Goal: Navigation & Orientation: Understand site structure

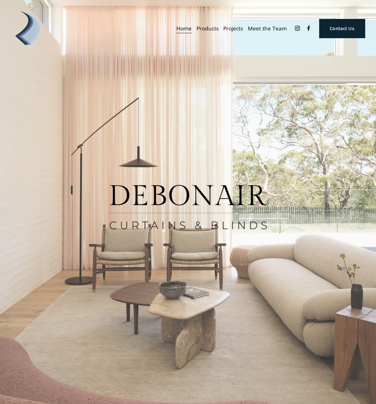
click at [232, 31] on link "Projects" at bounding box center [233, 28] width 20 height 11
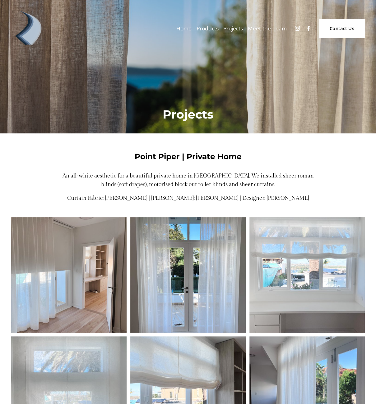
click at [262, 26] on link "Meet the Team" at bounding box center [267, 28] width 39 height 11
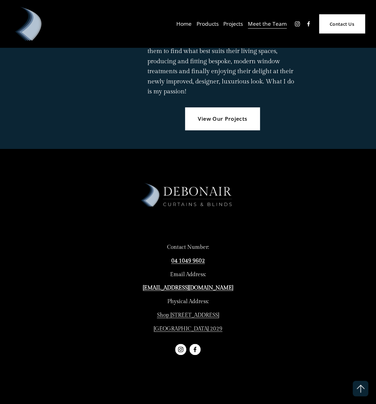
scroll to position [1108, 0]
